Goal: Task Accomplishment & Management: Use online tool/utility

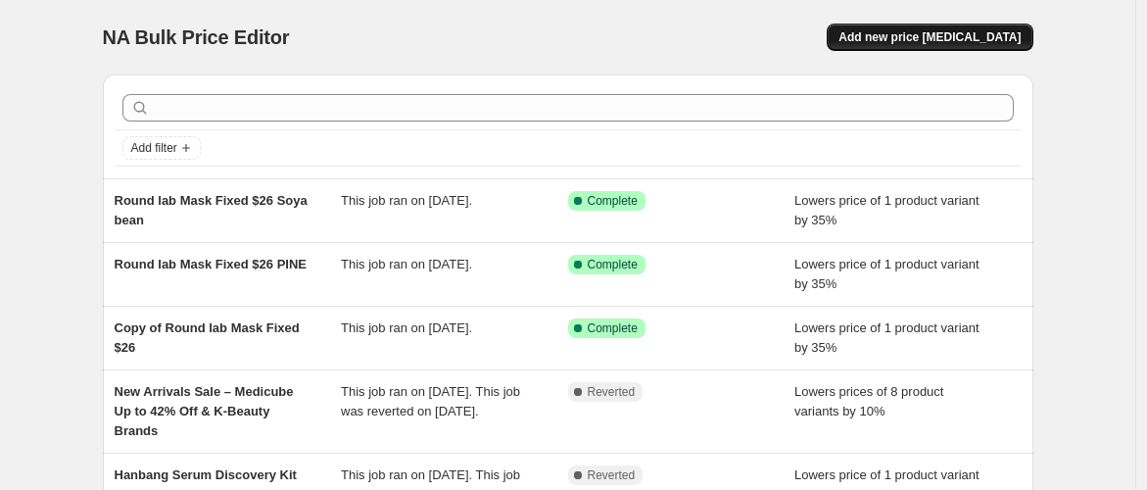
click at [935, 36] on span "Add new price [MEDICAL_DATA]" at bounding box center [930, 37] width 182 height 16
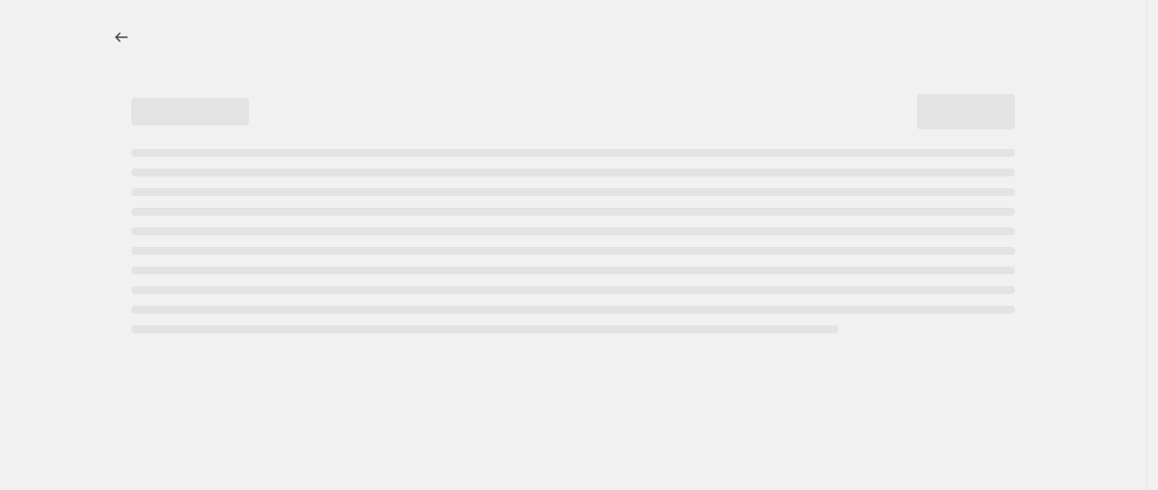
select select "percentage"
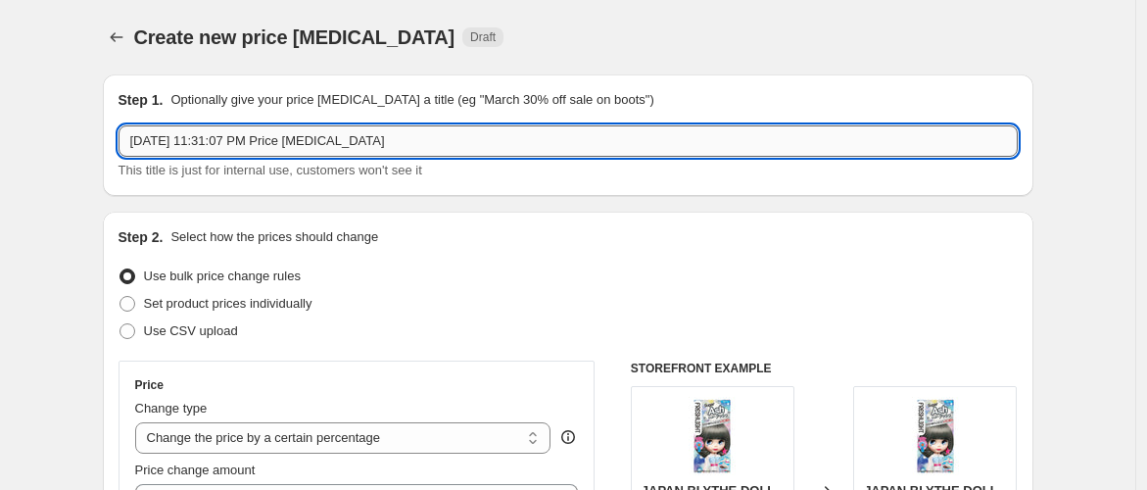
click at [383, 142] on input "[DATE] 11:31:07 PM Price [MEDICAL_DATA]" at bounding box center [568, 140] width 899 height 31
drag, startPoint x: 383, startPoint y: 142, endPoint x: -189, endPoint y: 144, distance: 572.2
click at [0, 144] on html "Home Settings Plans Skip to content Create new price [MEDICAL_DATA]. This page …" at bounding box center [573, 245] width 1147 height 490
drag, startPoint x: 196, startPoint y: 140, endPoint x: 120, endPoint y: 140, distance: 76.4
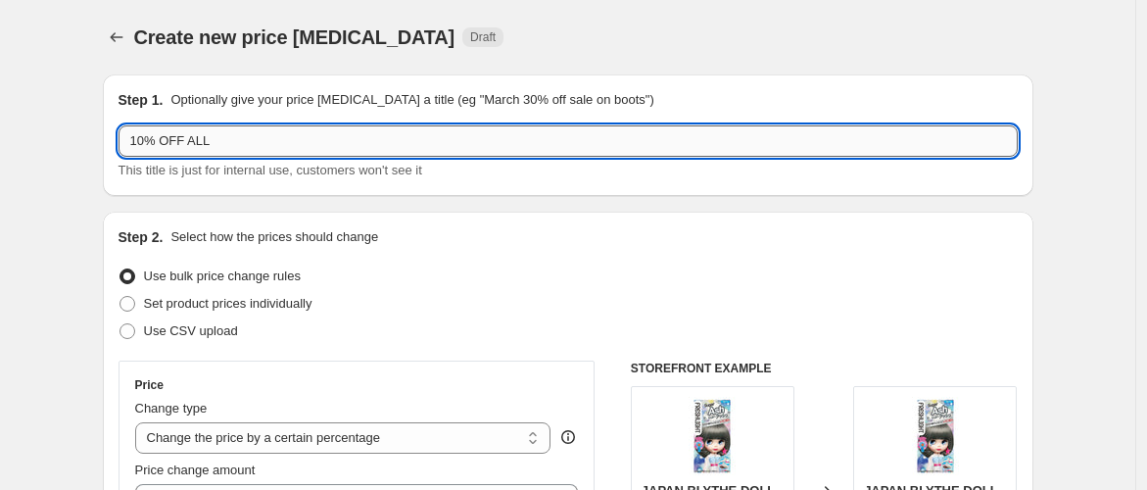
click at [240, 134] on input "10% OFF ALL" at bounding box center [568, 140] width 899 height 31
paste input "HEVEBLUE"
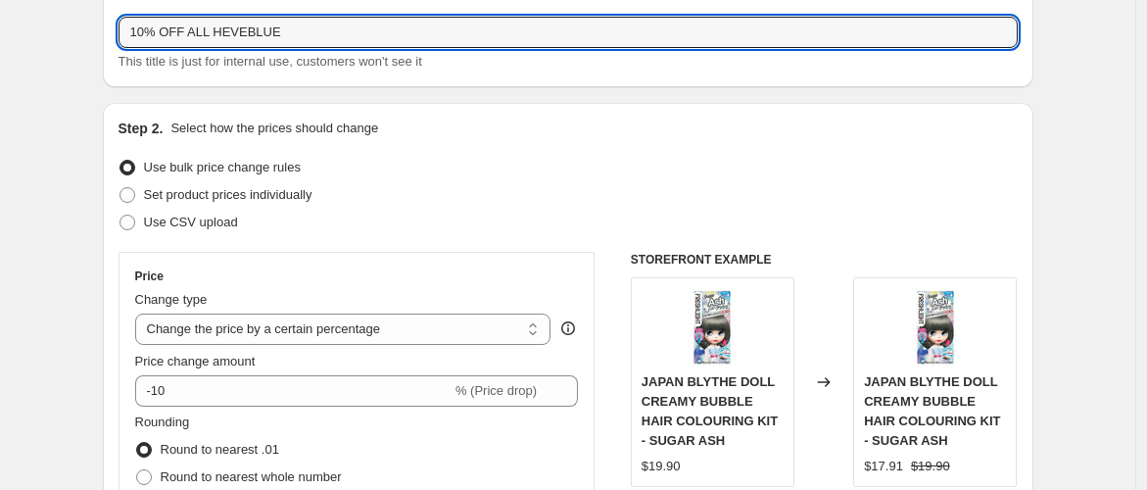
scroll to position [218, 0]
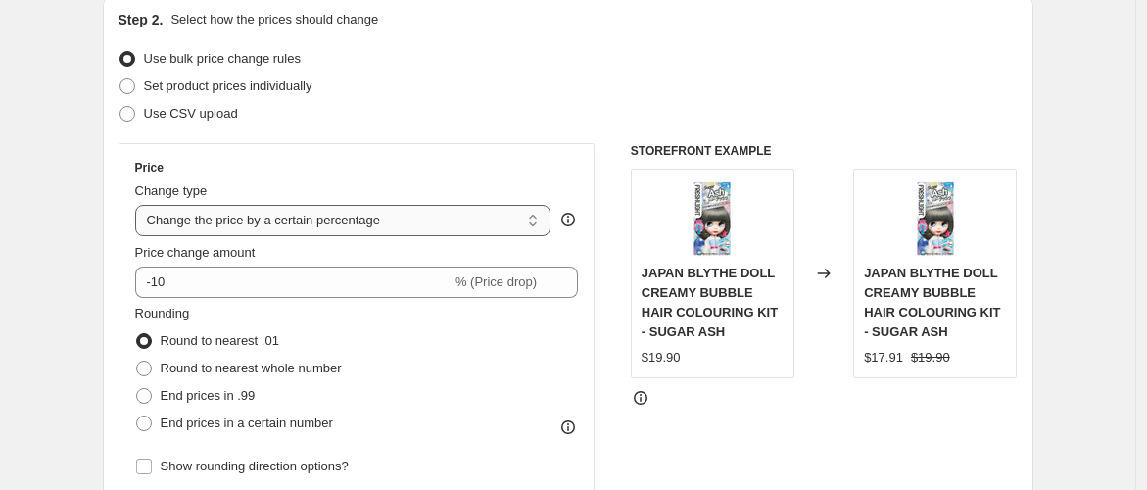
type input "10% OFF ALL HEVEBLUE"
click at [255, 220] on select "Change the price to a certain amount Change the price by a certain amount Chang…" at bounding box center [343, 220] width 416 height 31
select select "by"
click at [139, 205] on select "Change the price to a certain amount Change the price by a certain amount Chang…" at bounding box center [343, 220] width 416 height 31
type input "-10.00"
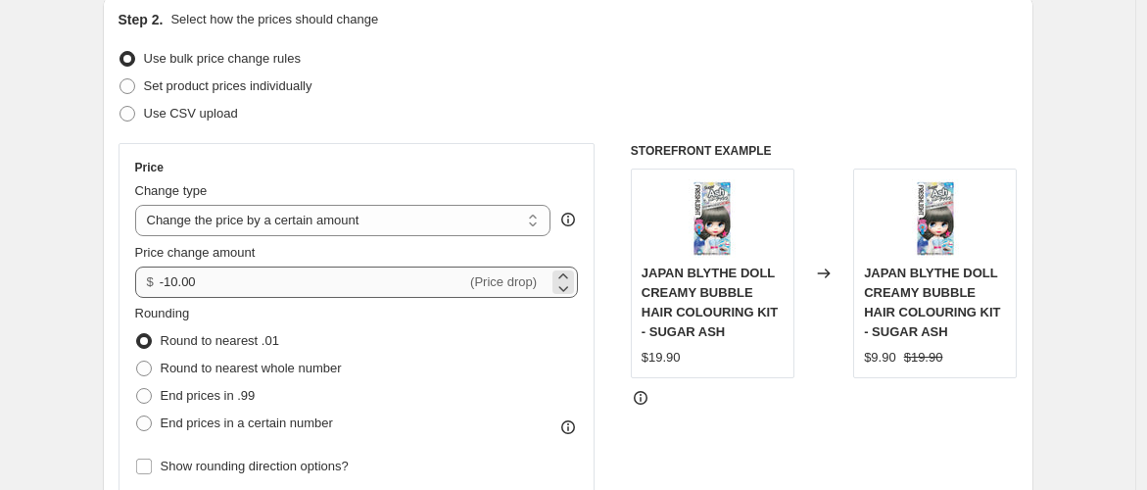
scroll to position [326, 0]
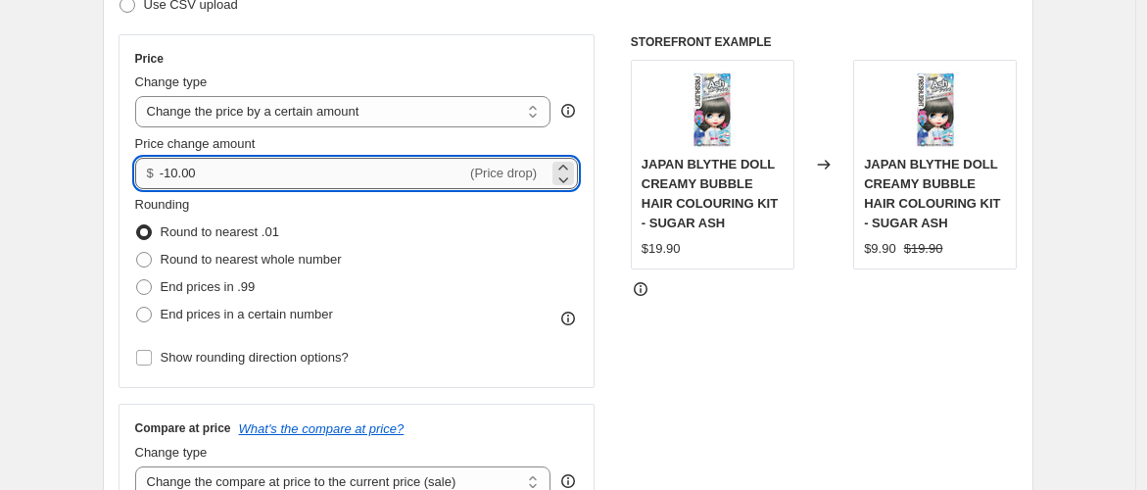
click at [278, 174] on input "-10.00" at bounding box center [313, 173] width 307 height 31
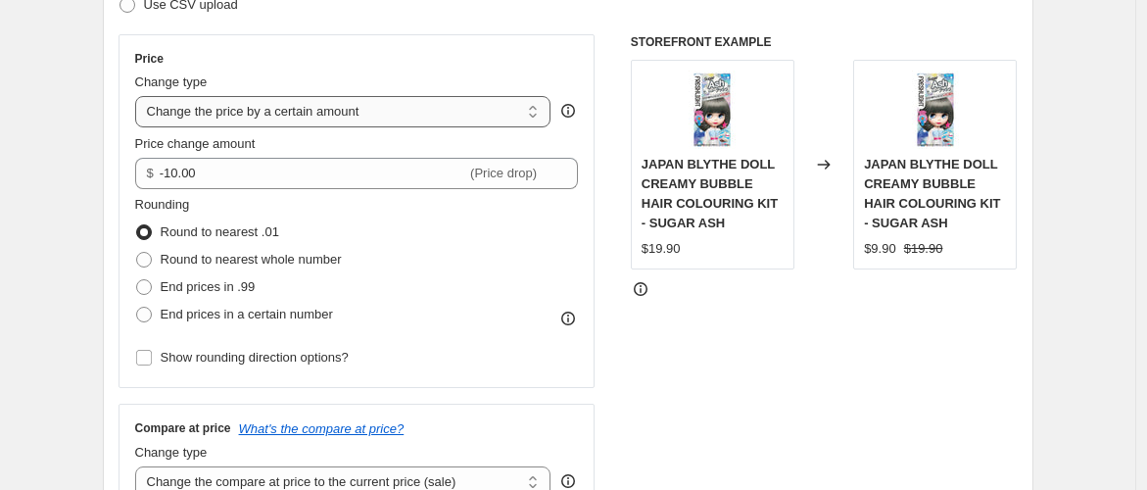
click at [290, 116] on select "Change the price to a certain amount Change the price by a certain amount Chang…" at bounding box center [343, 111] width 416 height 31
select select "percentage"
click at [139, 96] on select "Change the price to a certain amount Change the price by a certain amount Chang…" at bounding box center [343, 111] width 416 height 31
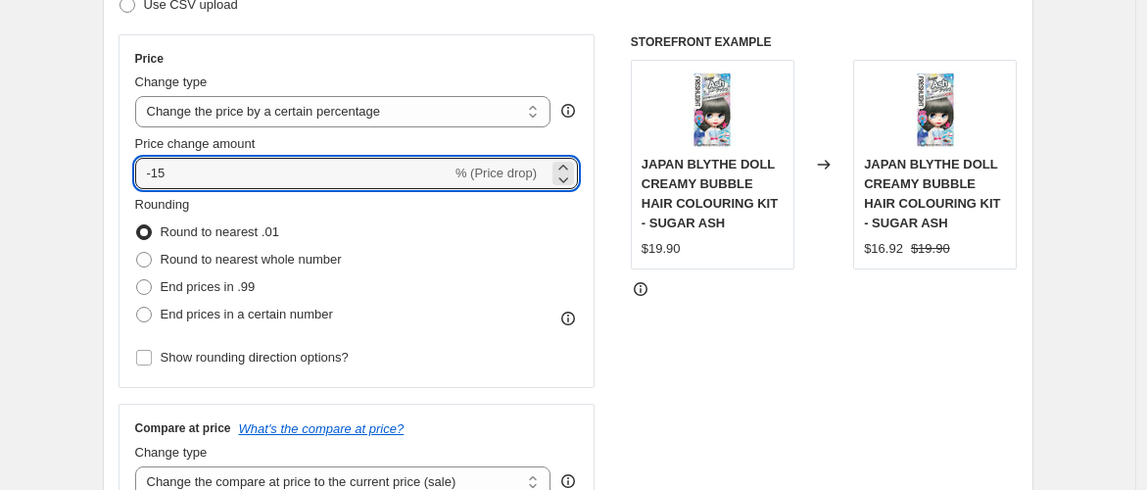
drag, startPoint x: 253, startPoint y: 177, endPoint x: 95, endPoint y: 171, distance: 157.9
click at [381, 174] on input "-15" at bounding box center [293, 173] width 316 height 31
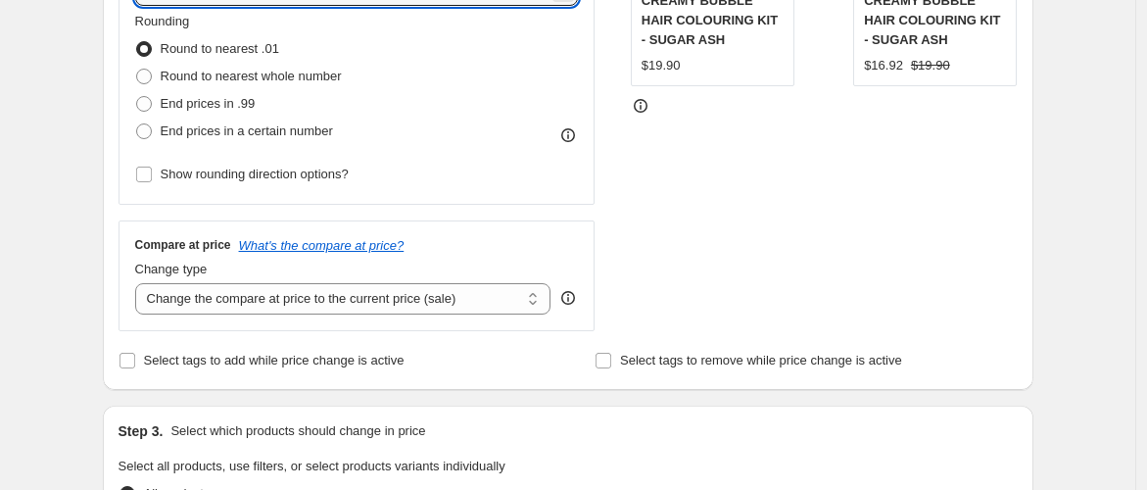
scroll to position [544, 0]
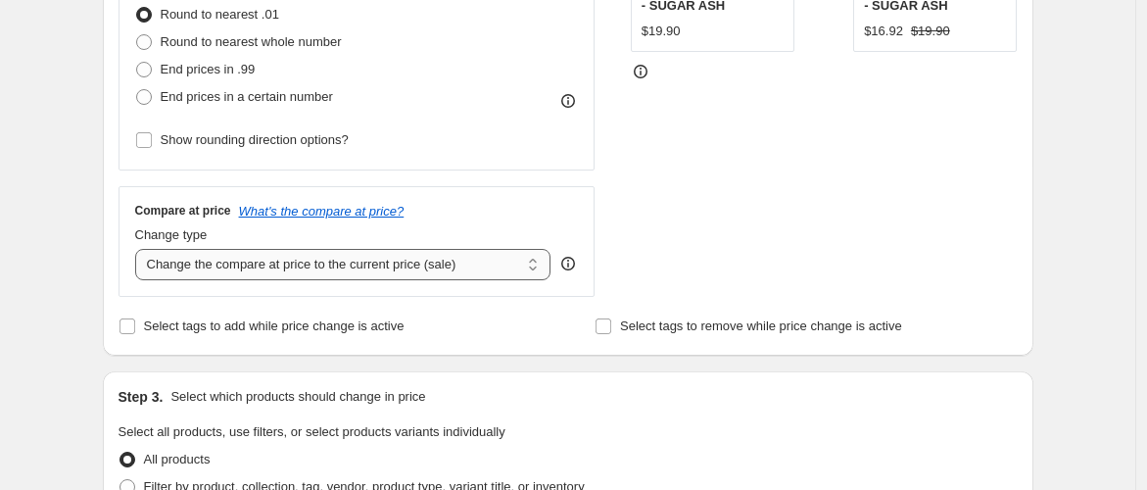
type input "-10"
click at [400, 269] on select "Change the compare at price to the current price (sale) Change the compare at p…" at bounding box center [343, 264] width 416 height 31
click at [139, 249] on select "Change the compare at price to the current price (sale) Change the compare at p…" at bounding box center [343, 264] width 416 height 31
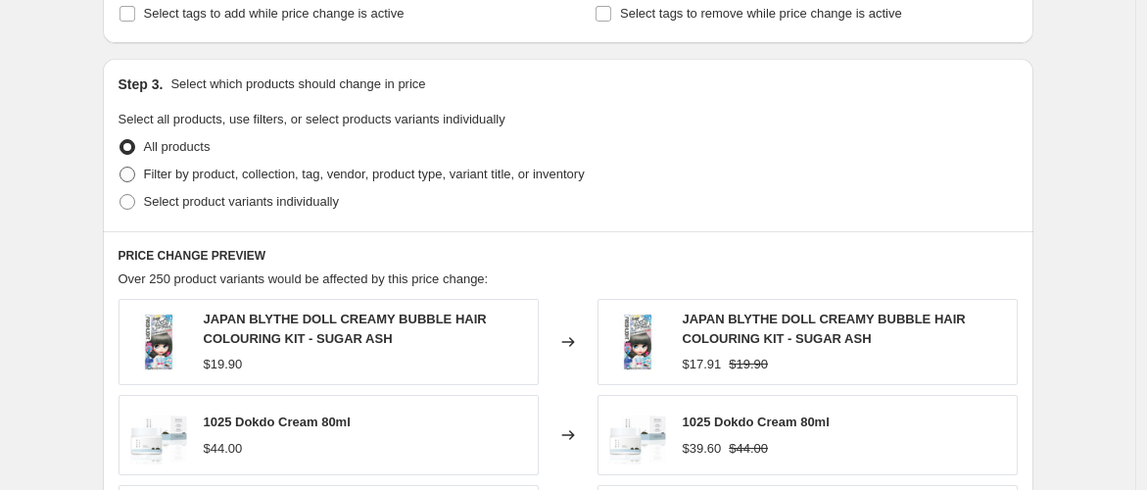
scroll to position [870, 0]
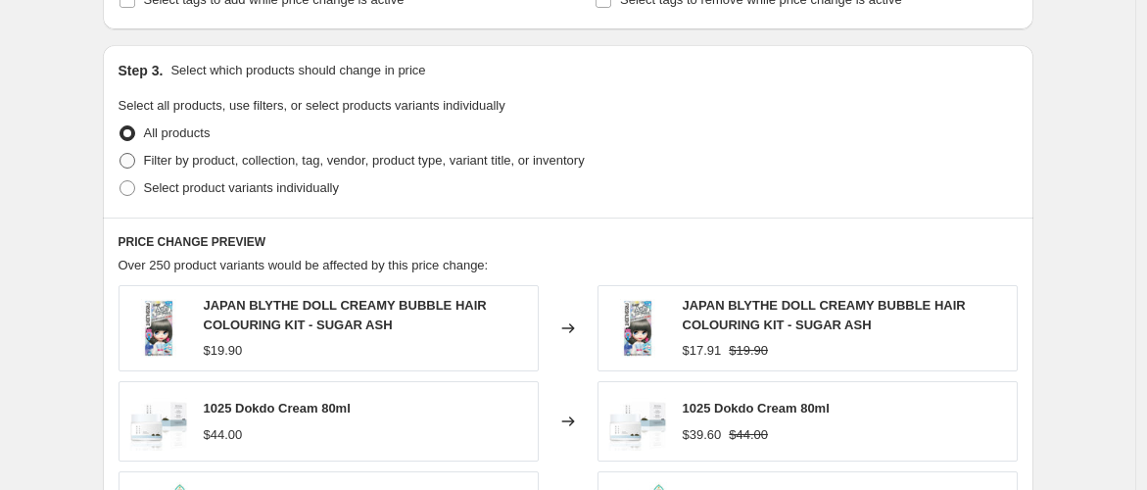
click at [134, 158] on span at bounding box center [128, 161] width 16 height 16
click at [121, 154] on input "Filter by product, collection, tag, vendor, product type, variant title, or inv…" at bounding box center [120, 153] width 1 height 1
radio input "true"
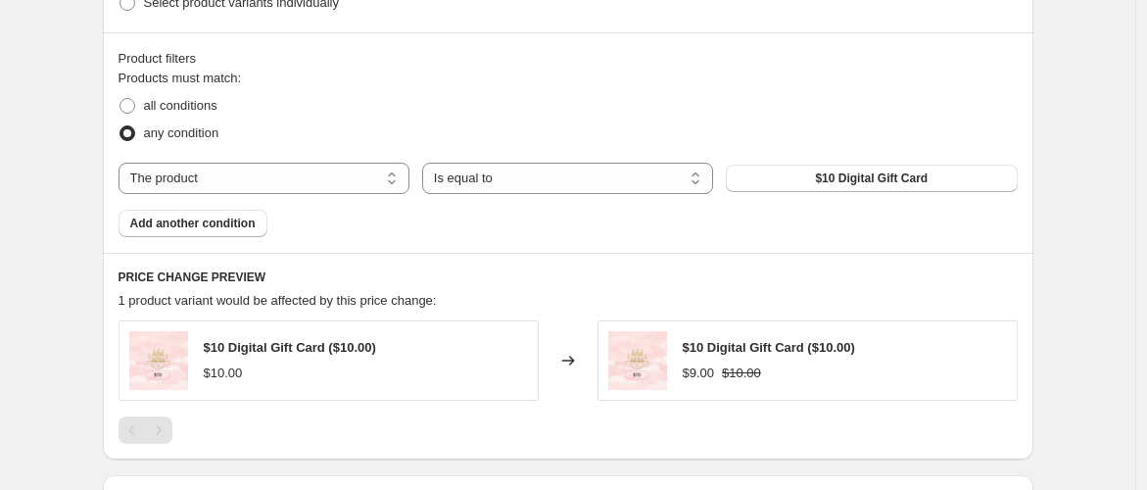
scroll to position [1089, 0]
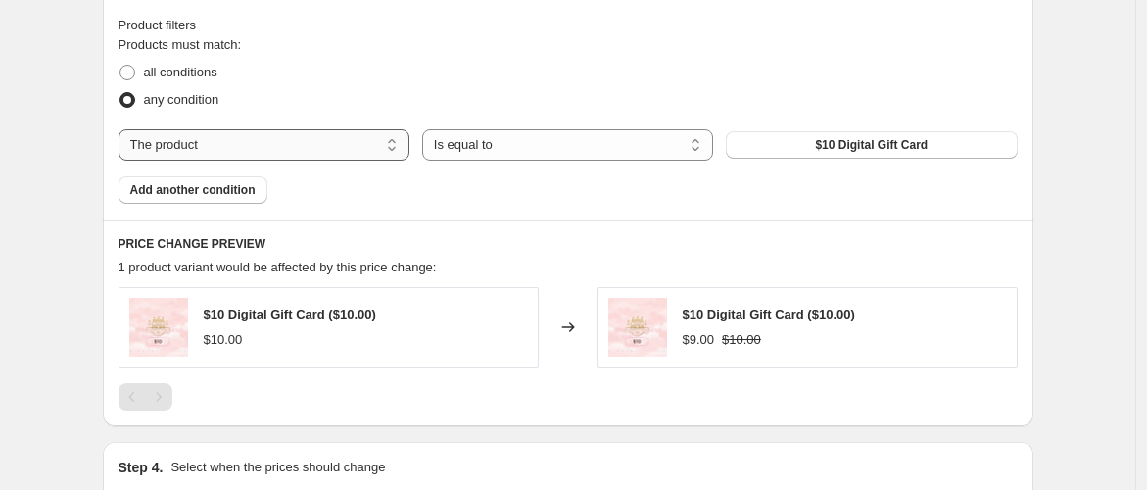
click at [266, 149] on select "The product The product's collection The product's tag The product's vendor The…" at bounding box center [264, 144] width 291 height 31
select select "collection"
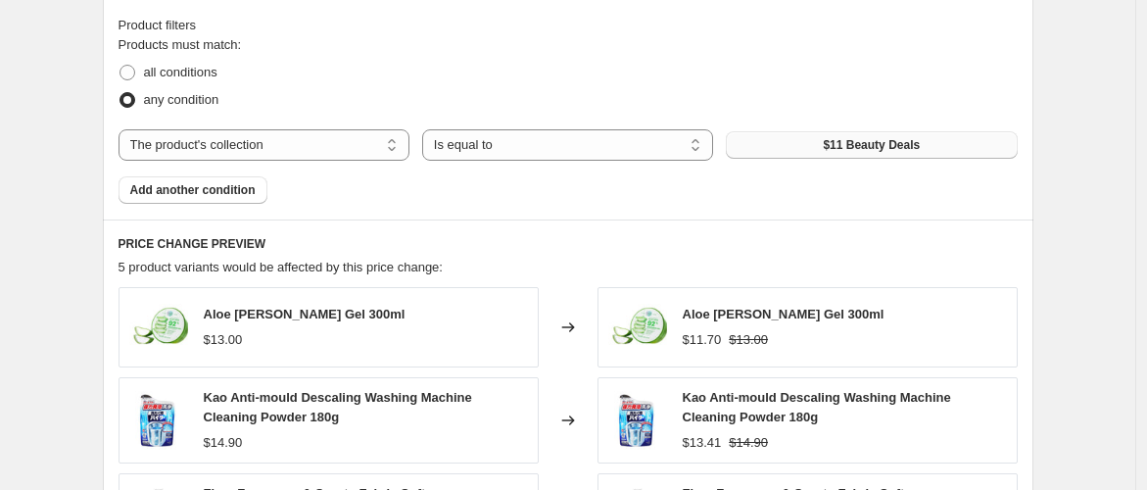
click at [802, 143] on button "$11 Beauty Deals" at bounding box center [871, 144] width 291 height 27
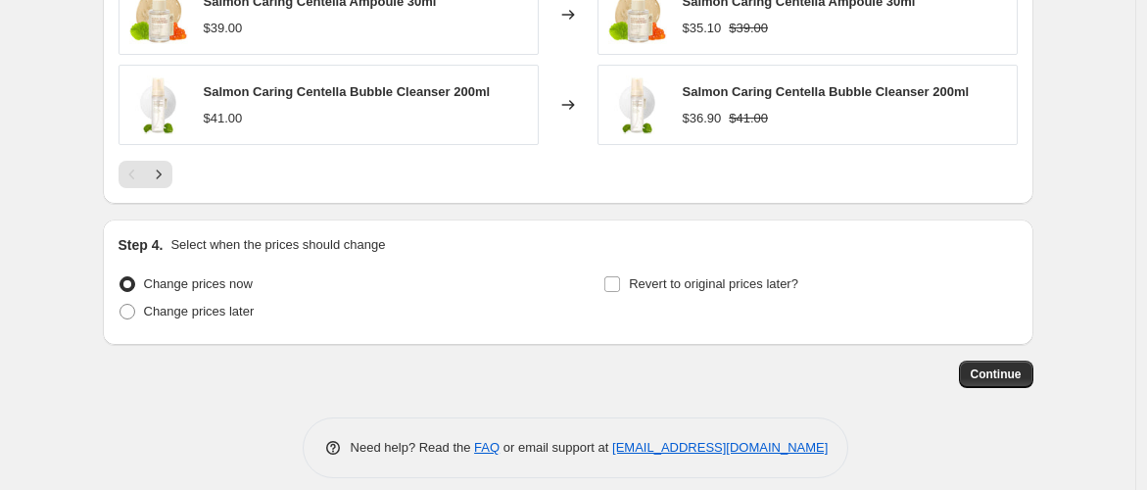
scroll to position [1684, 0]
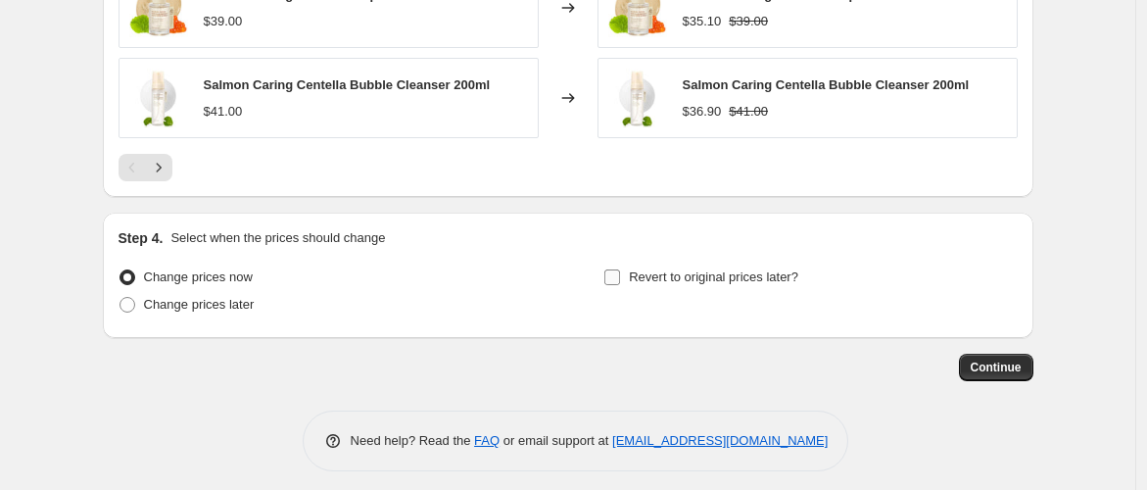
click at [617, 269] on input "Revert to original prices later?" at bounding box center [613, 277] width 16 height 16
checkbox input "true"
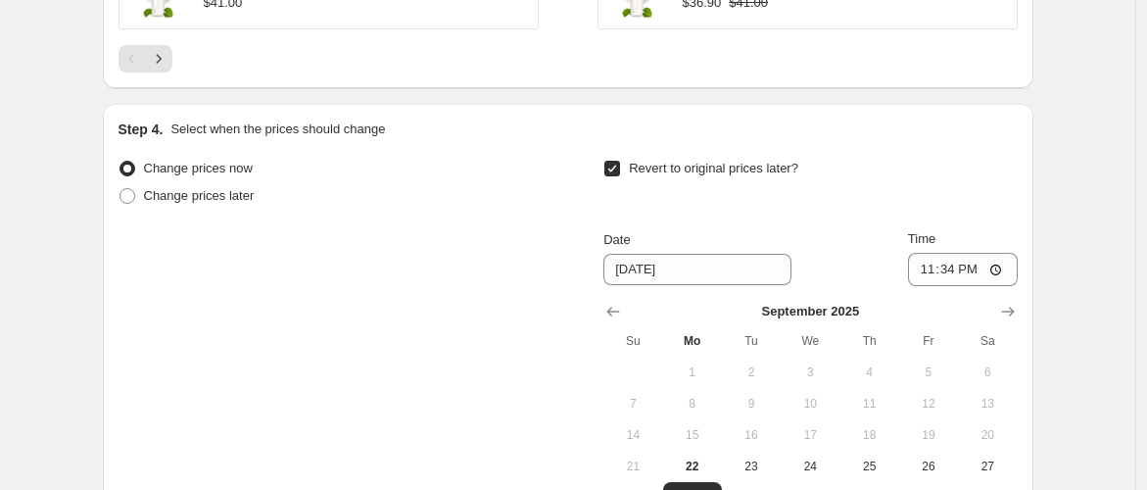
scroll to position [1902, 0]
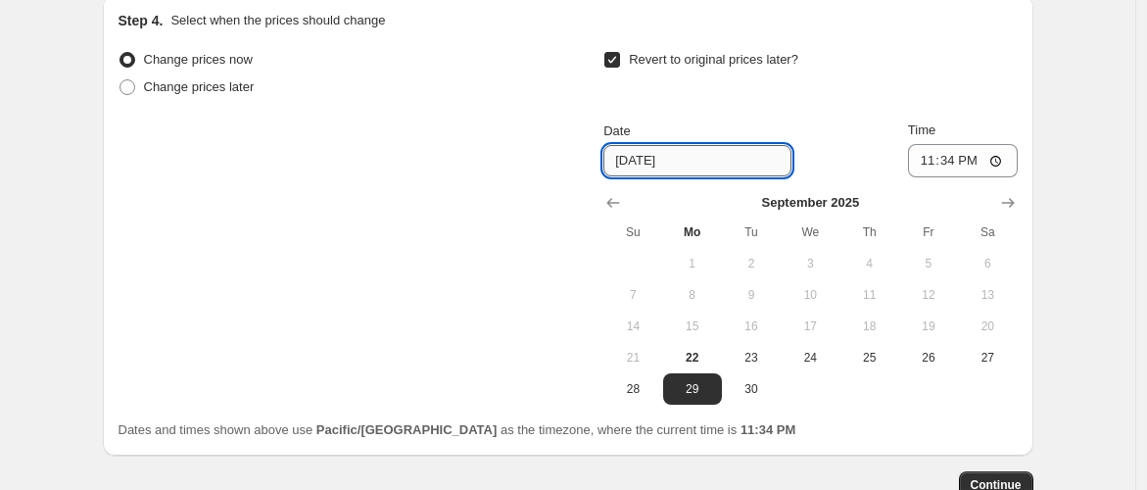
click at [713, 154] on input "[DATE]" at bounding box center [698, 160] width 188 height 31
click at [652, 149] on input "[DATE]" at bounding box center [698, 160] width 188 height 31
click at [625, 152] on input "[DATE]" at bounding box center [698, 160] width 188 height 31
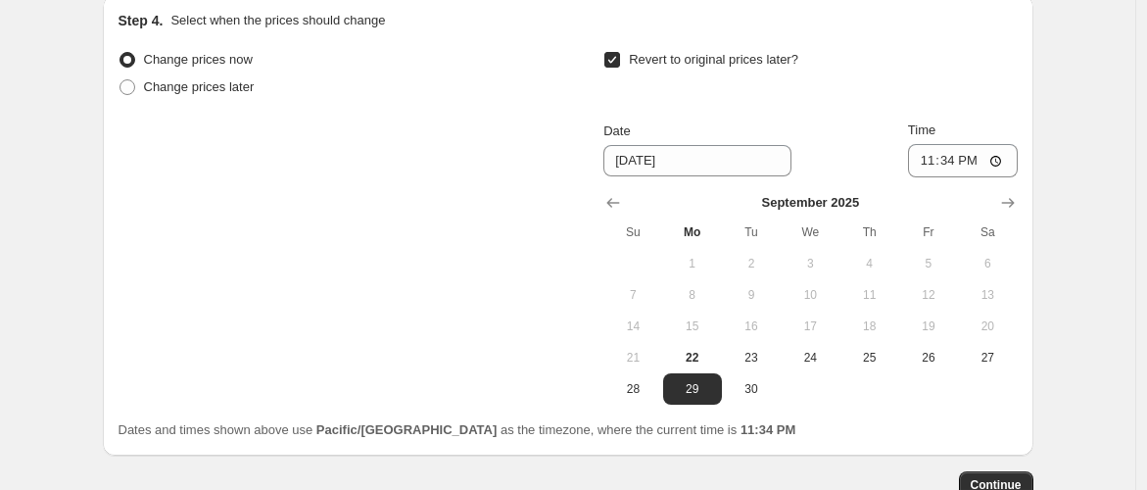
click at [486, 283] on div "Change prices now Change prices later Revert to original prices later? Date [DA…" at bounding box center [568, 225] width 899 height 359
click at [709, 381] on span "29" at bounding box center [692, 389] width 43 height 16
click at [952, 146] on input "23:34" at bounding box center [963, 160] width 110 height 33
click at [1004, 148] on input "23:34" at bounding box center [963, 160] width 110 height 33
type input "23:59"
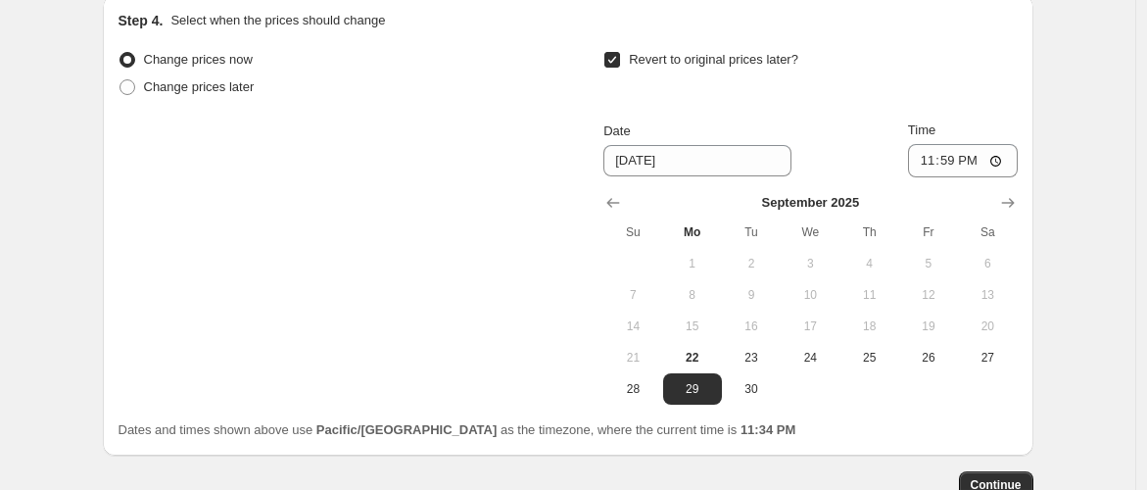
click at [543, 309] on div "Change prices now Change prices later Revert to original prices later? Date [DA…" at bounding box center [568, 225] width 899 height 359
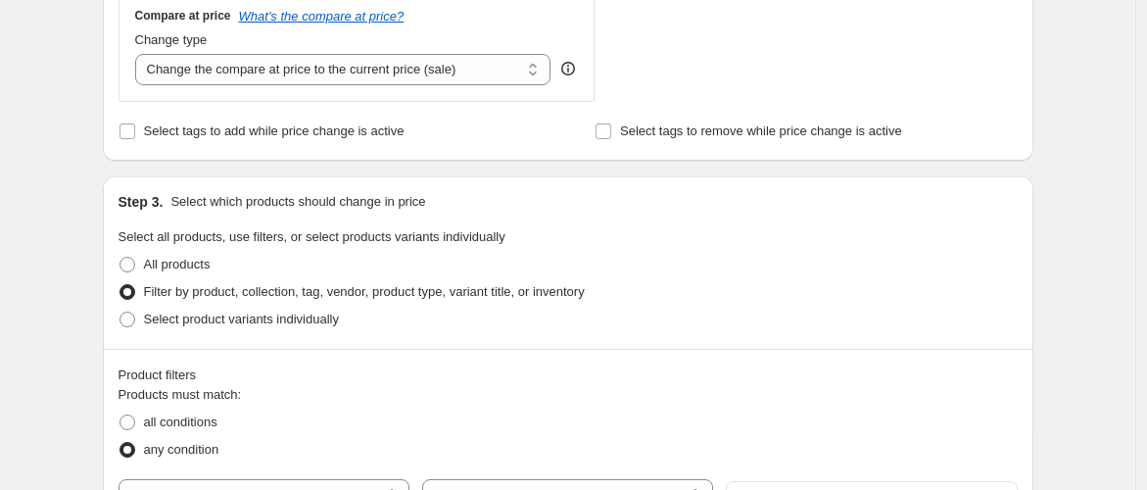
scroll to position [704, 0]
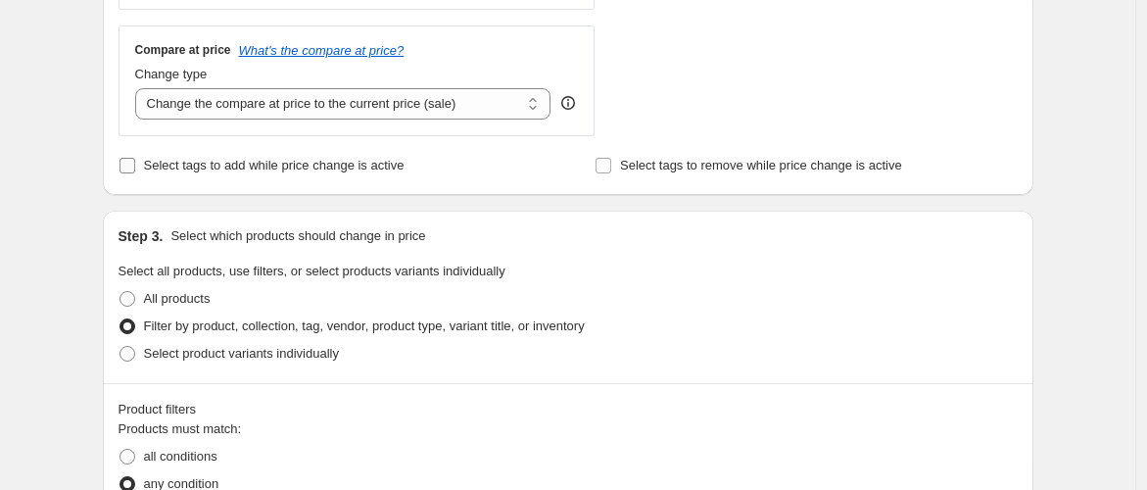
click at [133, 166] on input "Select tags to add while price change is active" at bounding box center [128, 166] width 16 height 16
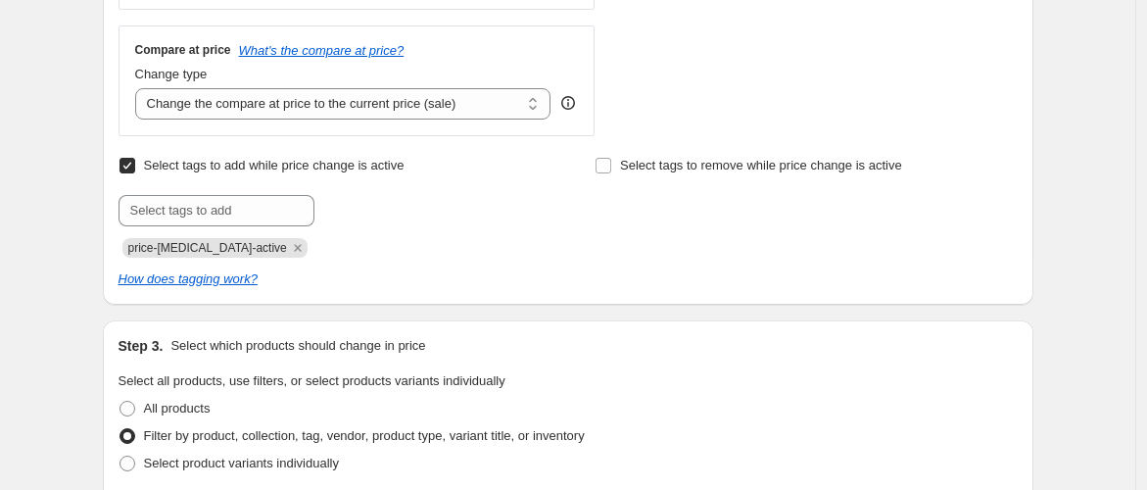
click at [133, 166] on input "Select tags to add while price change is active" at bounding box center [128, 166] width 16 height 16
checkbox input "false"
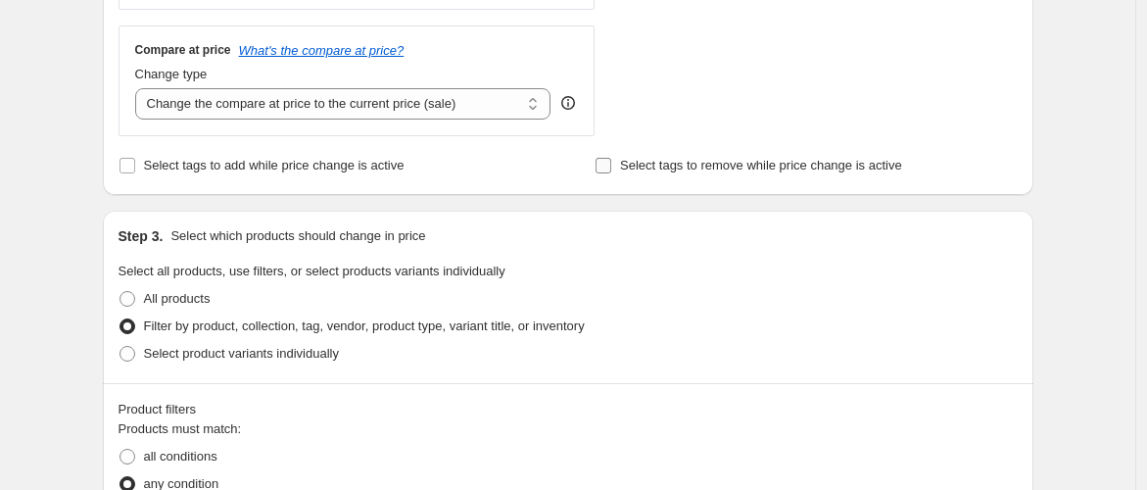
click at [606, 169] on input "Select tags to remove while price change is active" at bounding box center [604, 166] width 16 height 16
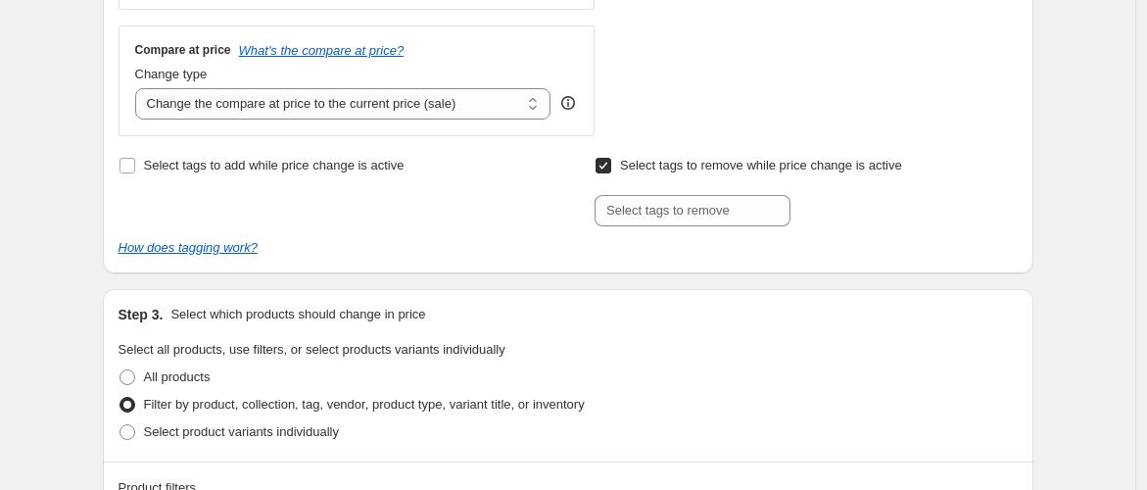
click at [606, 169] on input "Select tags to remove while price change is active" at bounding box center [604, 166] width 16 height 16
checkbox input "false"
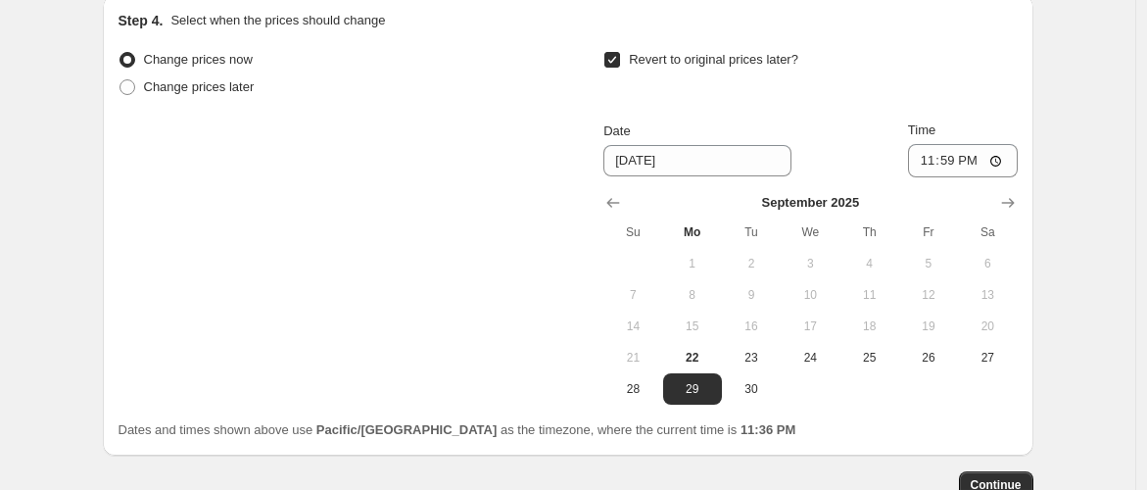
scroll to position [2011, 0]
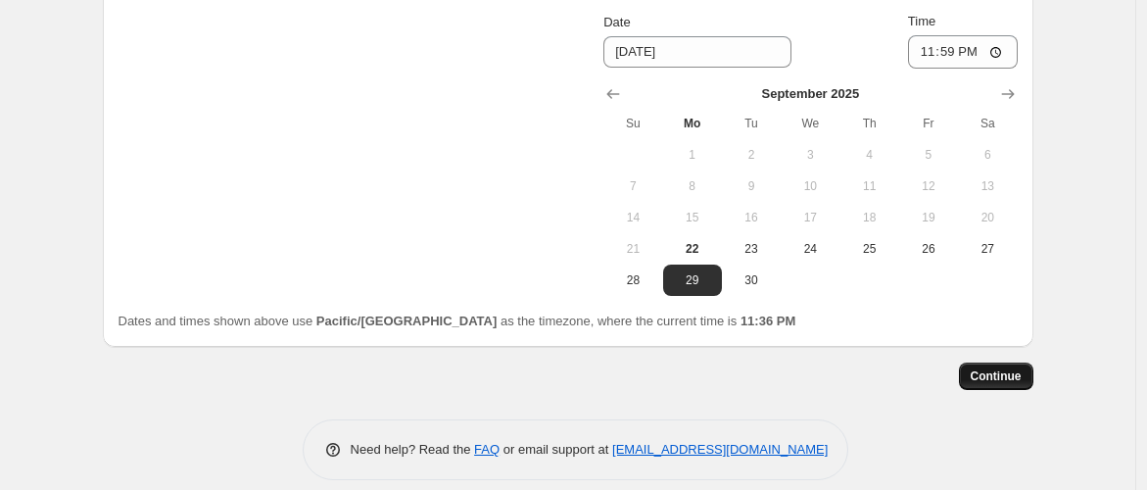
click at [988, 368] on span "Continue" at bounding box center [996, 376] width 51 height 16
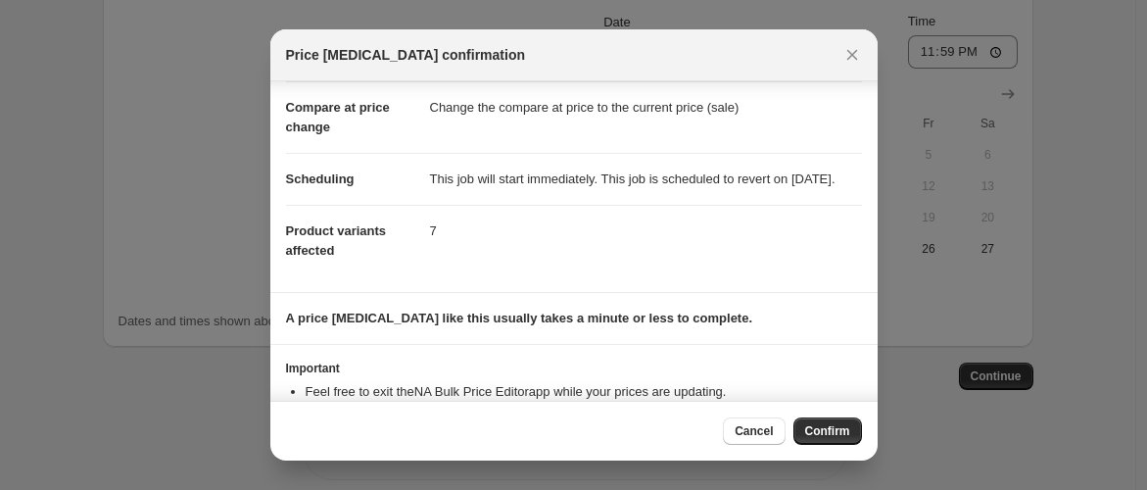
scroll to position [170, 0]
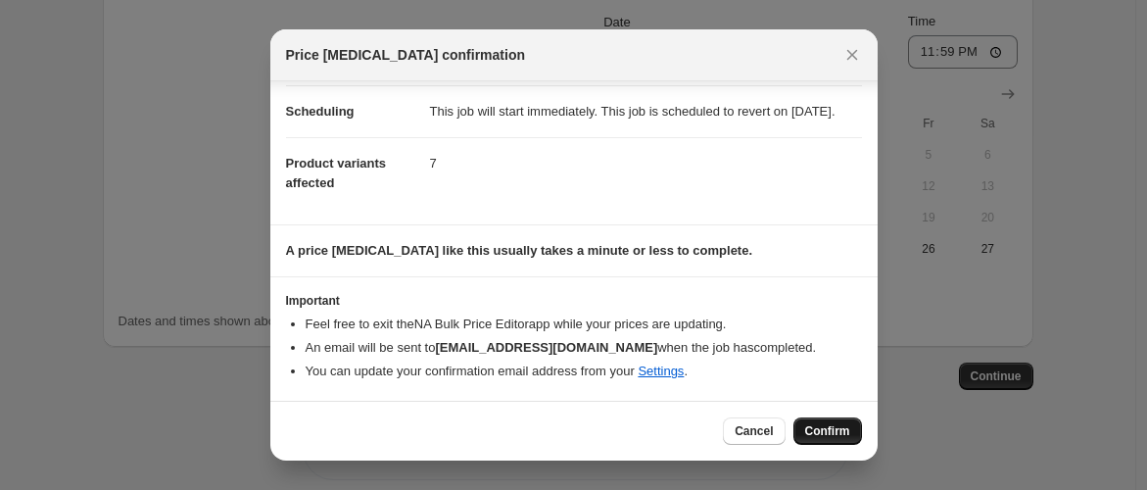
click at [836, 435] on span "Confirm" at bounding box center [827, 431] width 45 height 16
type input "10% OFF ALL HEVEBLUE"
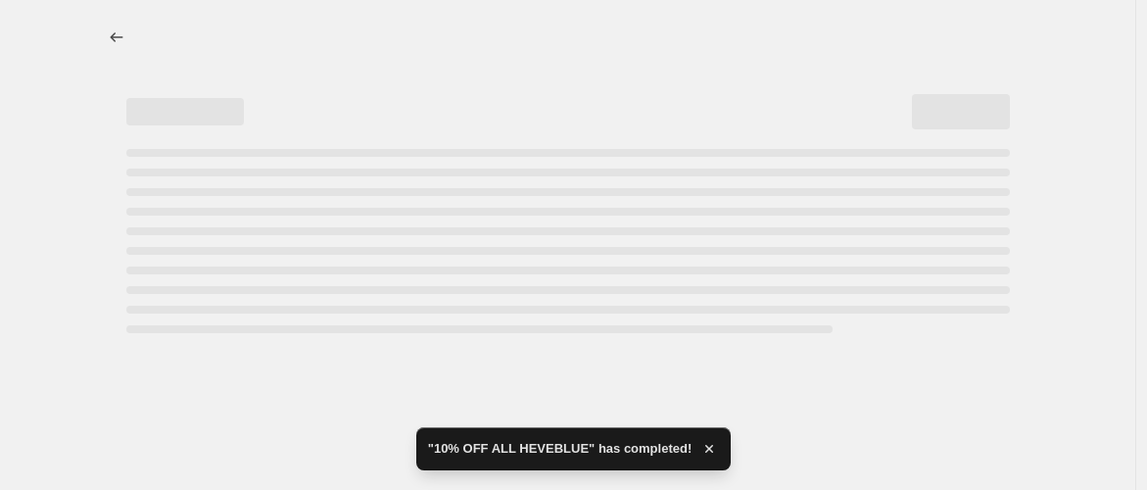
select select "percentage"
select select "collection"
